Goal: Check status: Check status

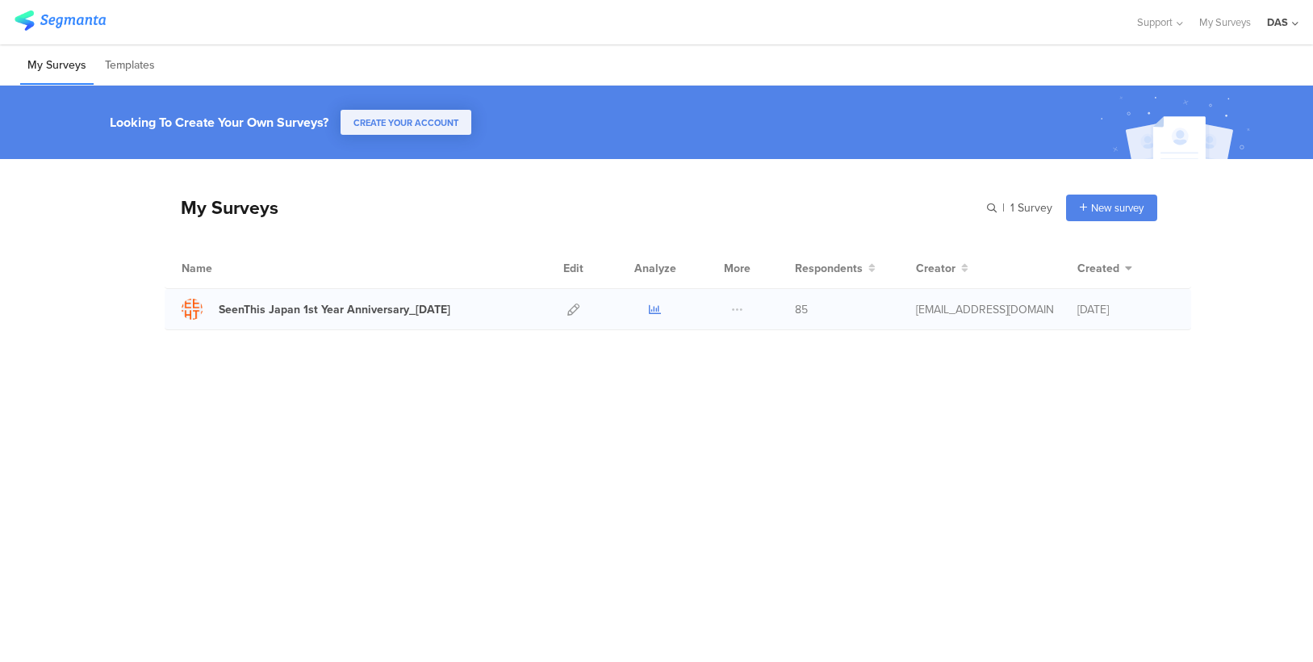
click at [658, 315] on link at bounding box center [655, 309] width 12 height 40
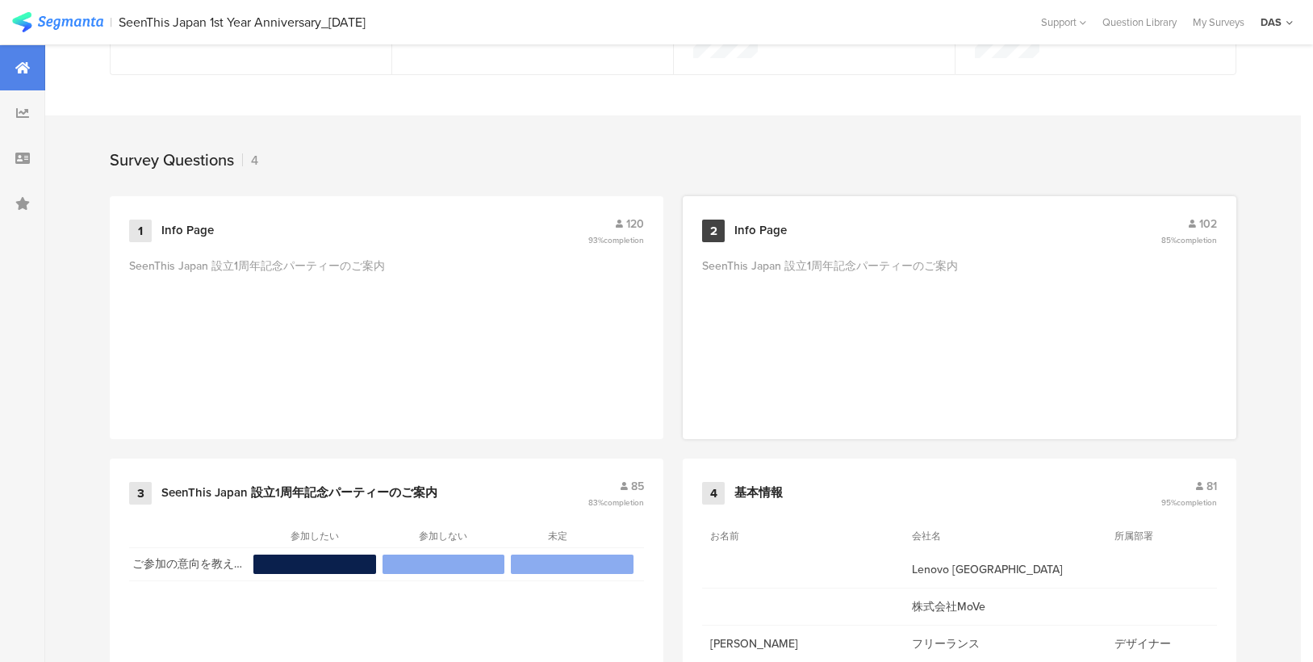
scroll to position [650, 0]
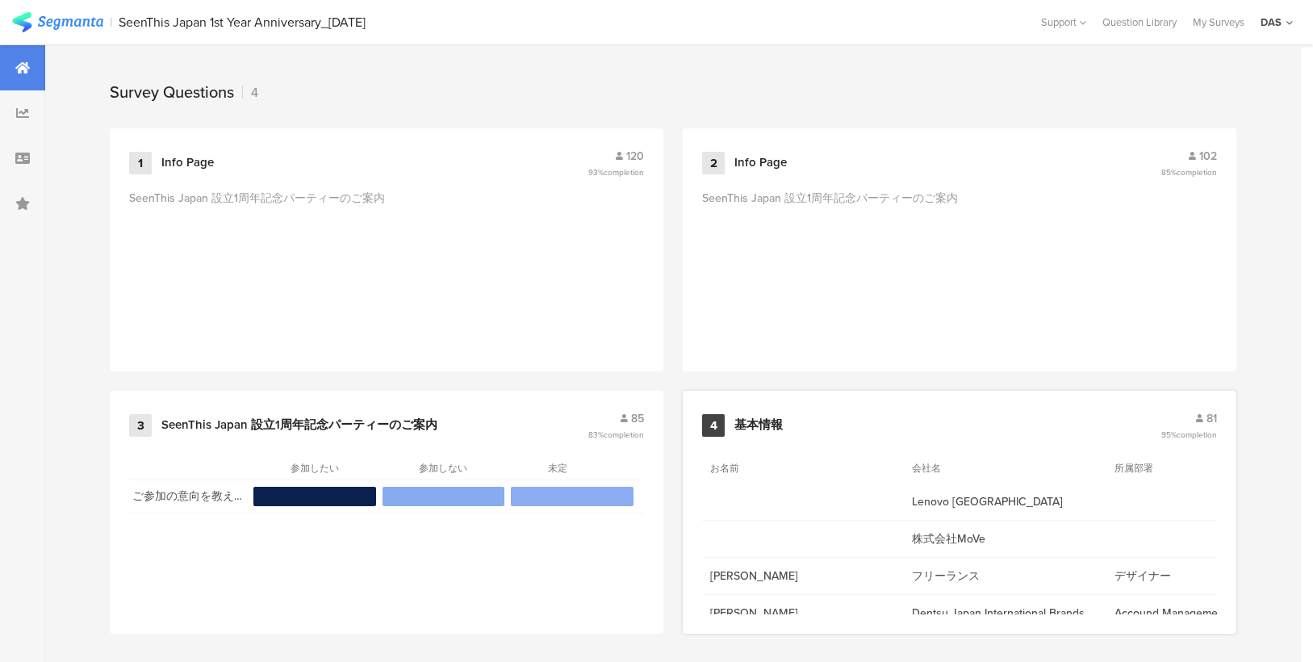
click at [1200, 418] on div "81" at bounding box center [1189, 418] width 56 height 17
